Goal: Check status: Check status

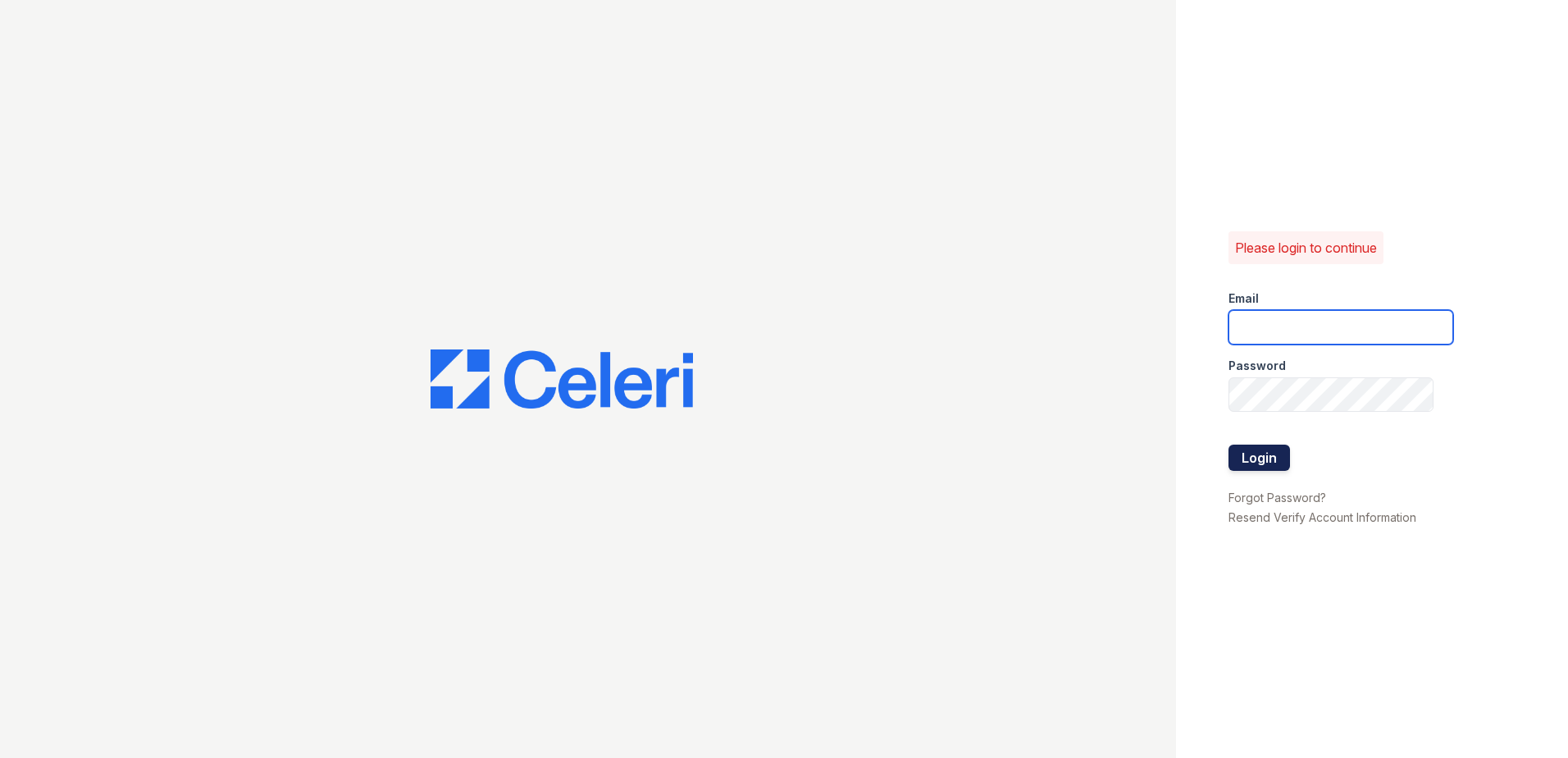
type input "[EMAIL_ADDRESS][DOMAIN_NAME]"
click at [1233, 452] on button "Login" at bounding box center [1258, 457] width 61 height 26
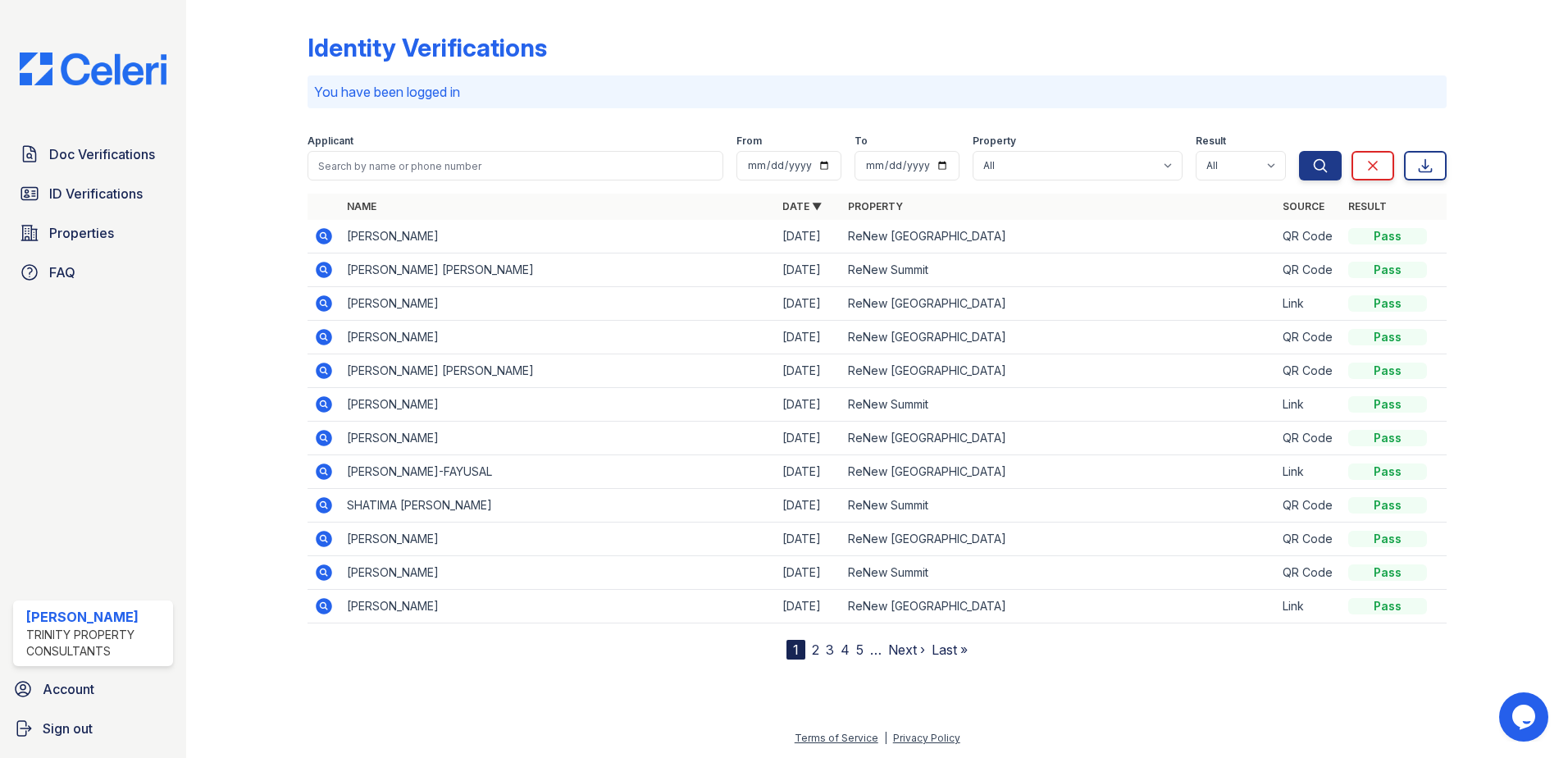
click at [323, 237] on icon at bounding box center [323, 235] width 4 height 4
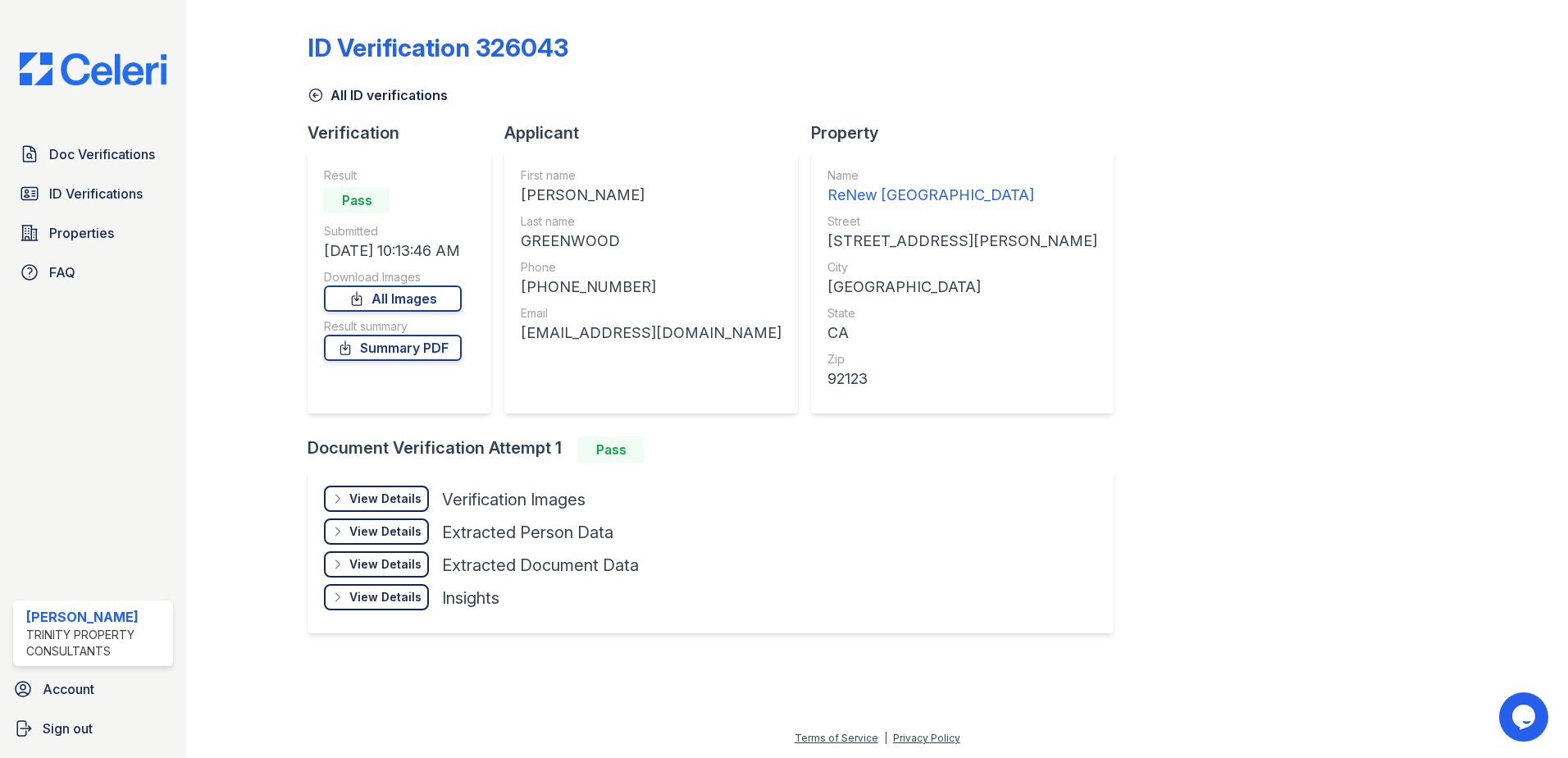
click at [371, 492] on div "View Details" at bounding box center [386, 499] width 72 height 17
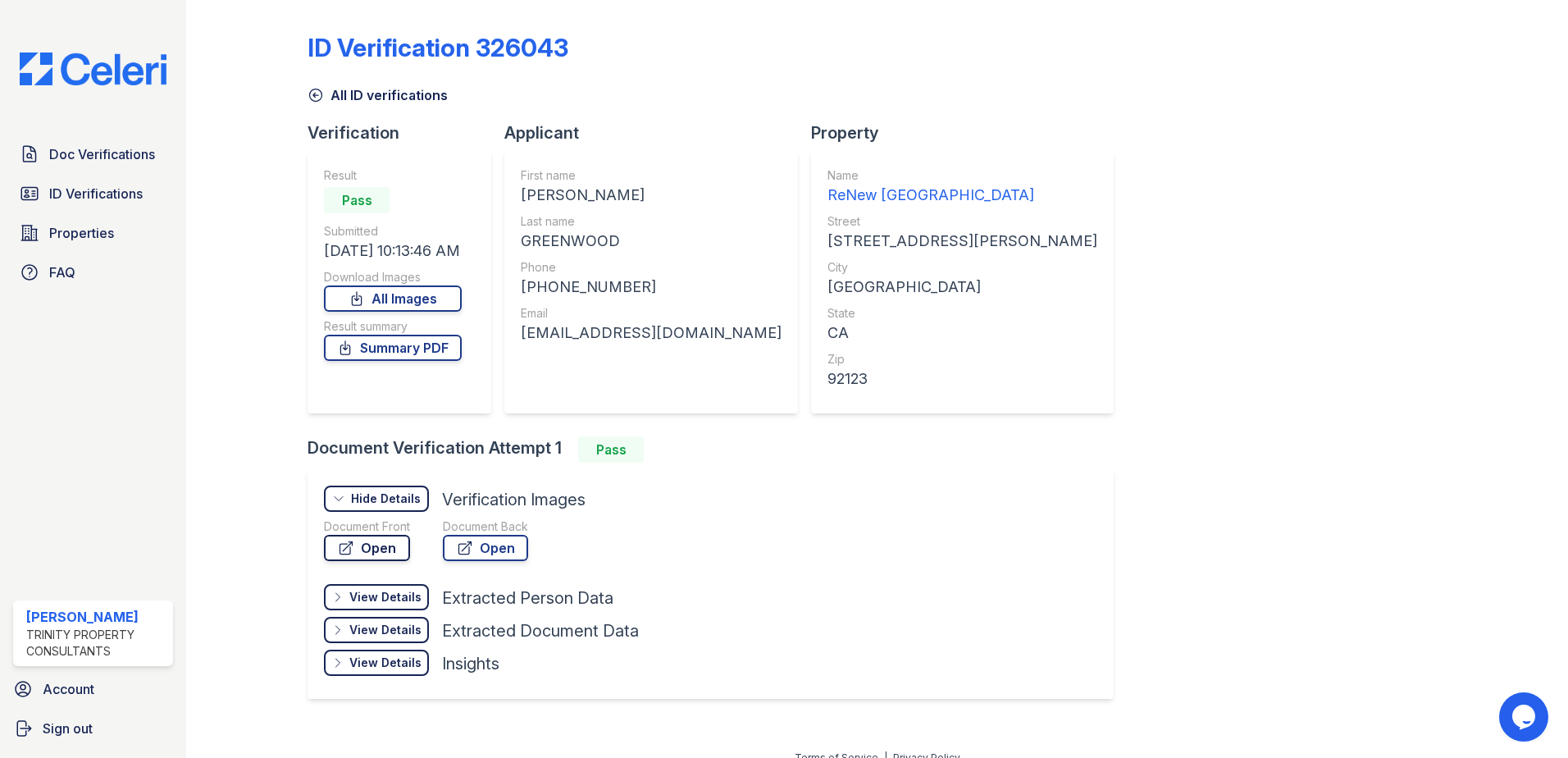
click at [372, 539] on link "Open" at bounding box center [366, 547] width 86 height 26
click at [151, 152] on span "Doc Verifications" at bounding box center [102, 155] width 106 height 19
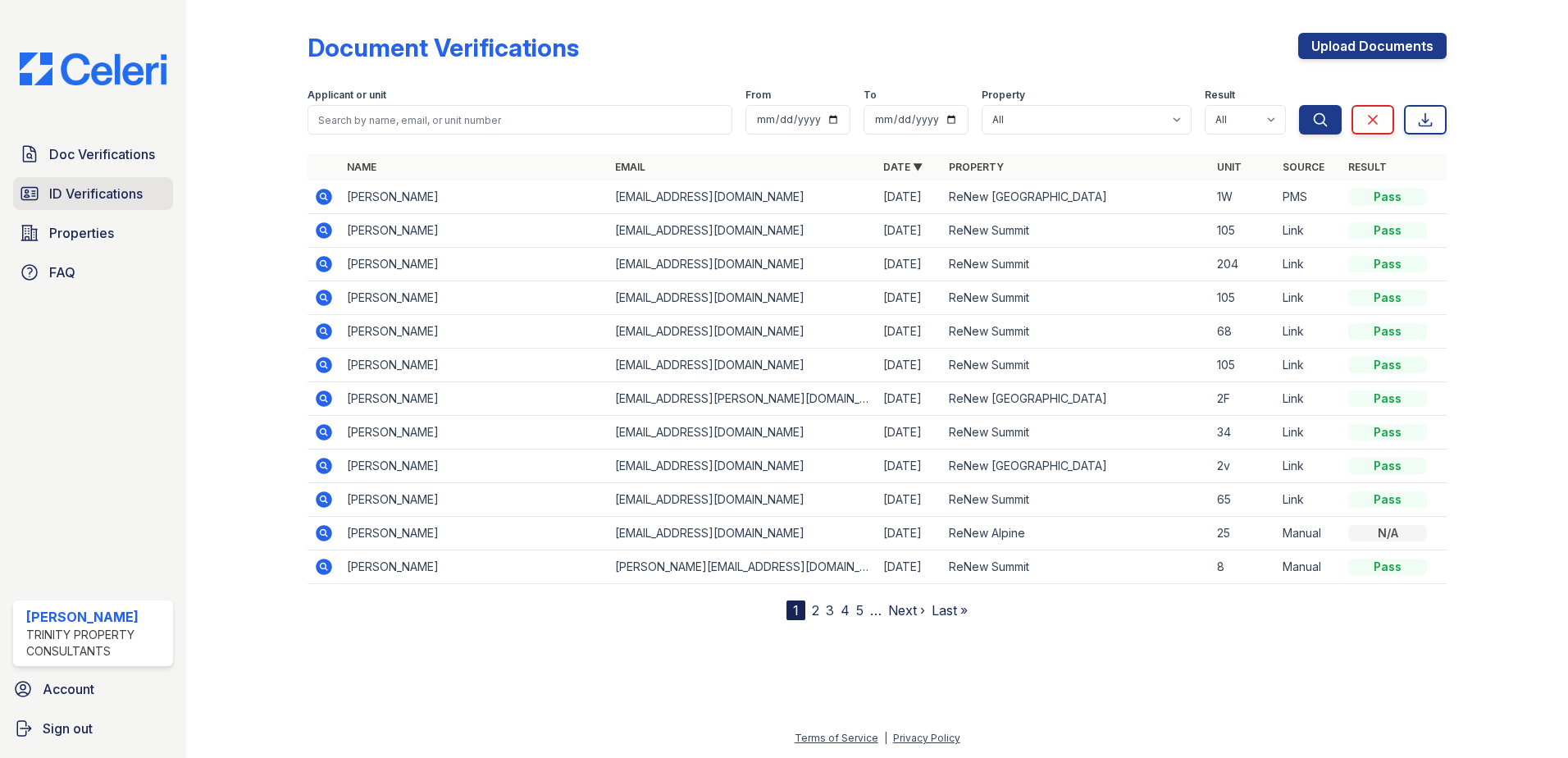
click at [129, 187] on span "ID Verifications" at bounding box center [96, 193] width 93 height 19
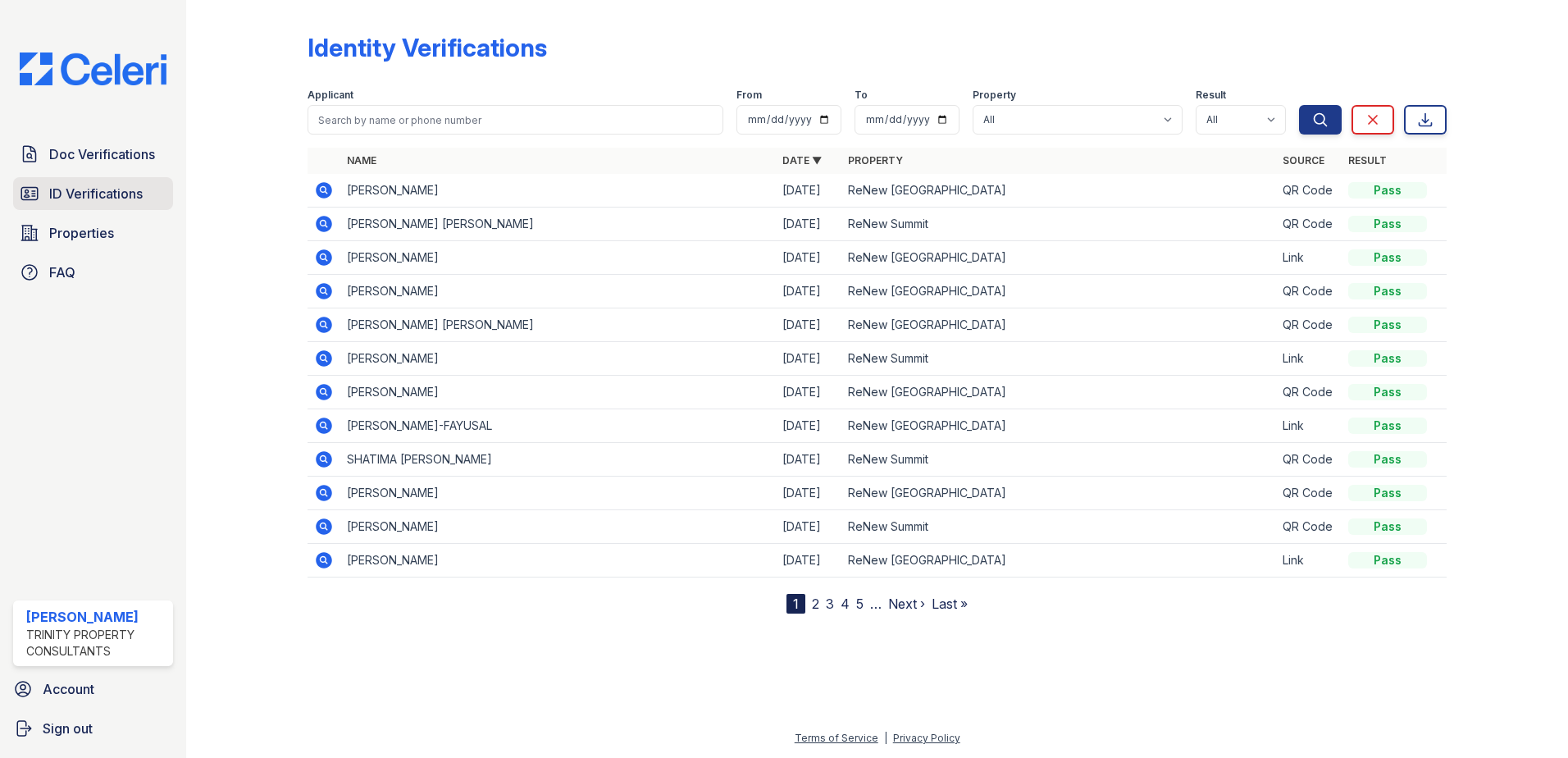
click at [119, 180] on link "ID Verifications" at bounding box center [93, 193] width 160 height 33
click at [37, 193] on icon at bounding box center [29, 193] width 17 height 13
click at [143, 192] on span "ID Verifications" at bounding box center [96, 193] width 93 height 19
click at [153, 171] on div "Doc Verifications ID Verifications Properties FAQ" at bounding box center [93, 213] width 173 height 151
click at [149, 184] on link "ID Verifications" at bounding box center [93, 193] width 160 height 33
